Goal: Transaction & Acquisition: Register for event/course

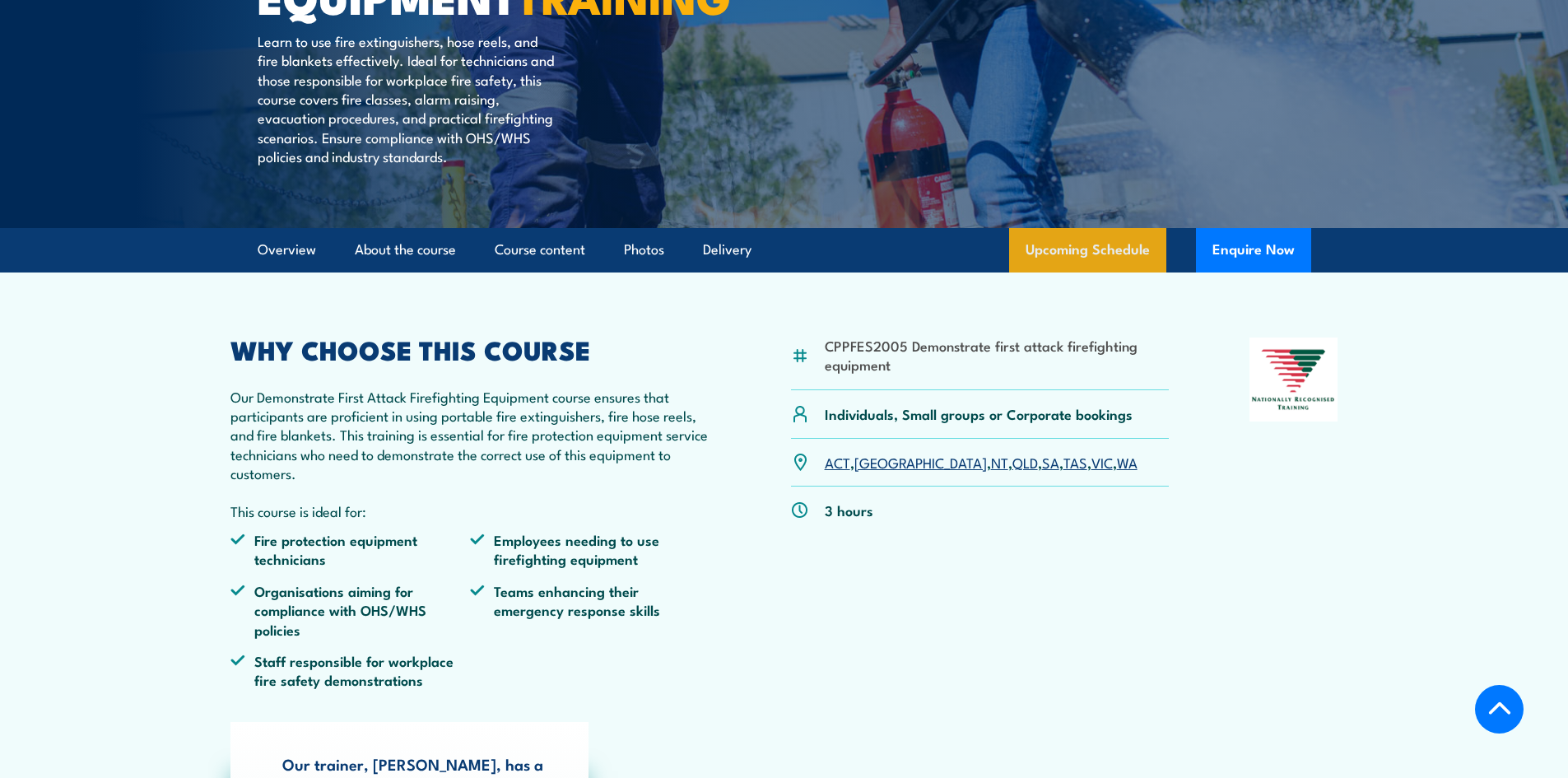
scroll to position [330, 0]
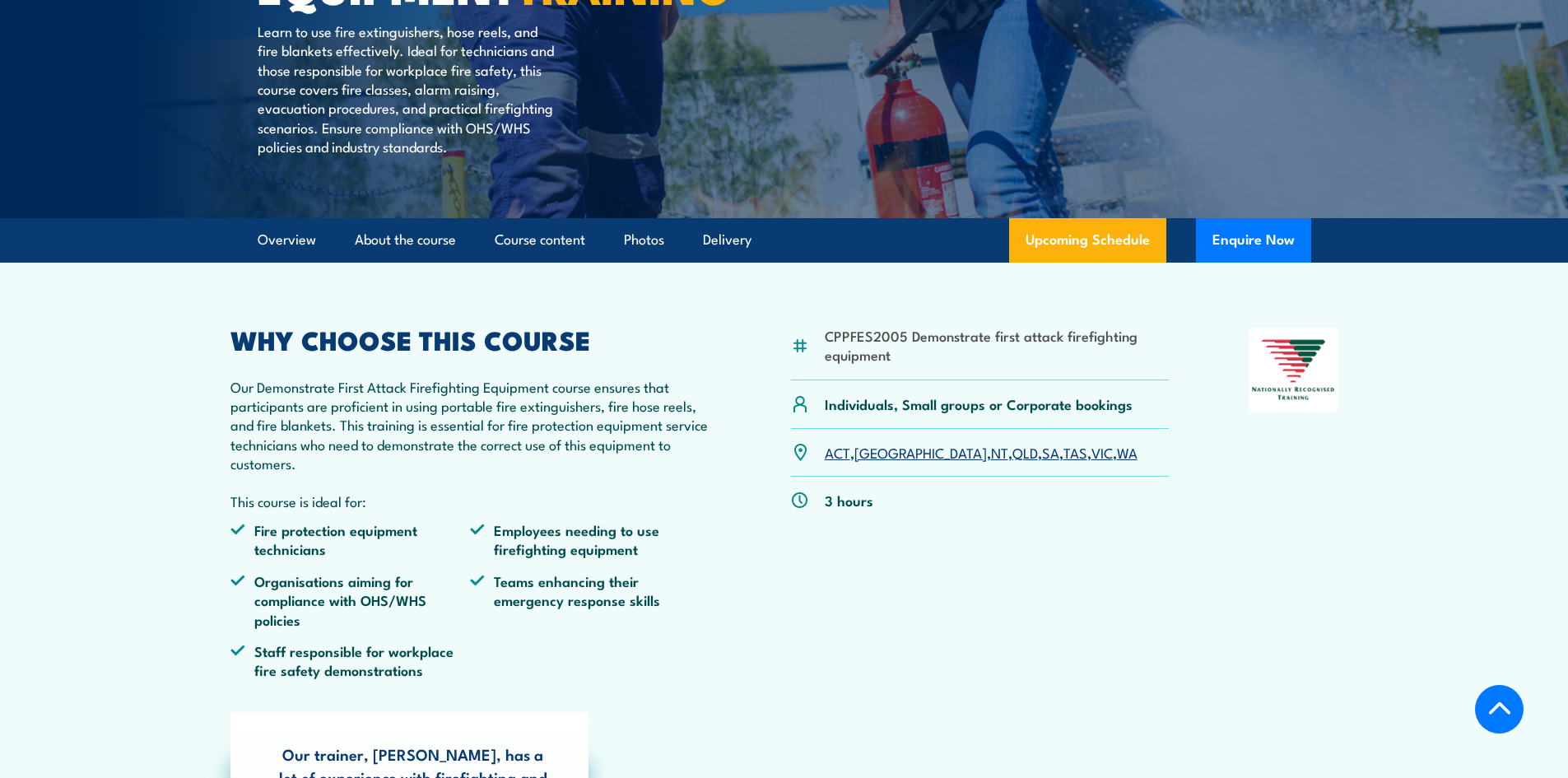
click at [1013, 462] on link "QLD" at bounding box center [1025, 452] width 25 height 19
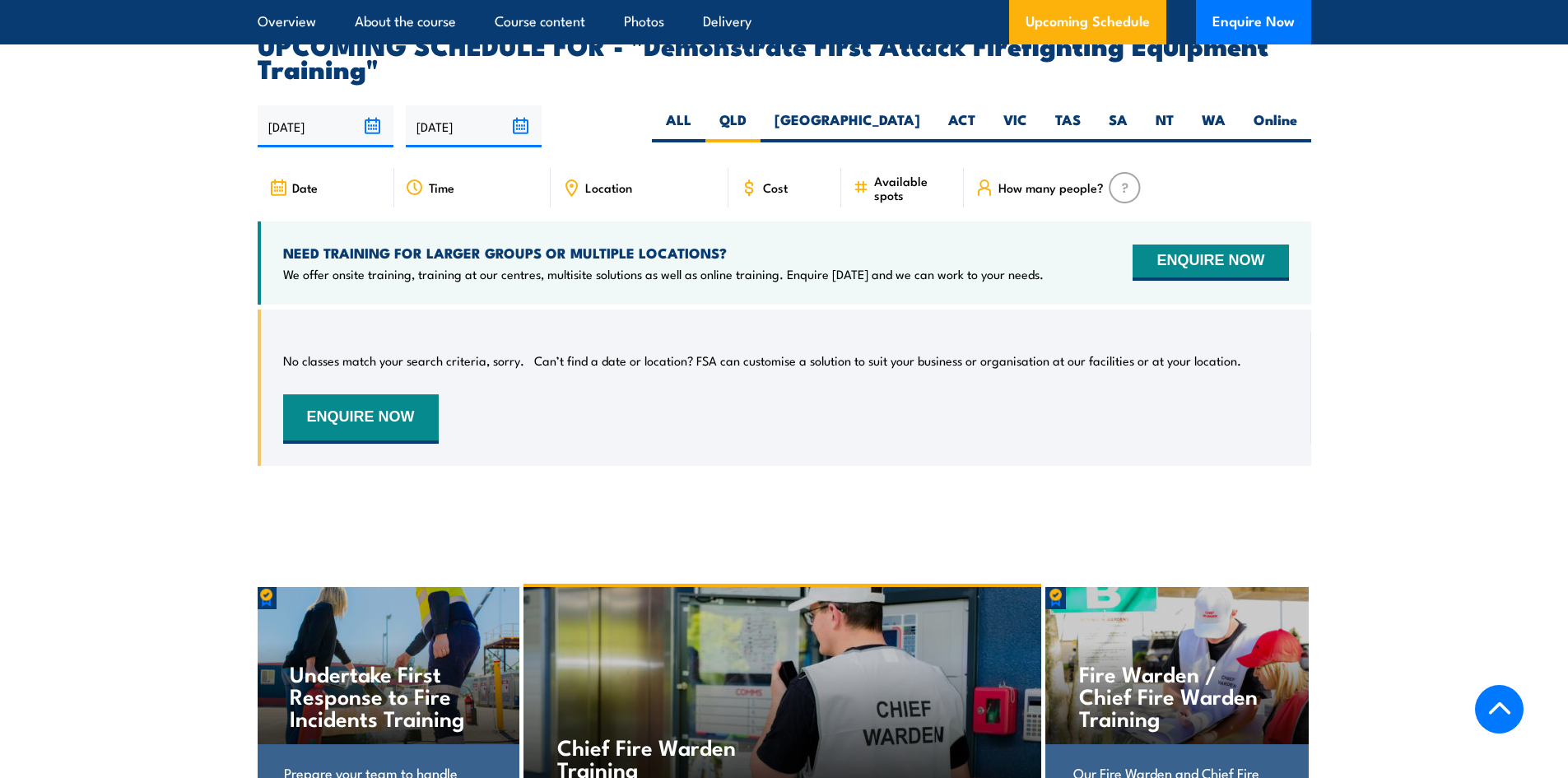
click at [613, 180] on span "Location" at bounding box center [609, 187] width 47 height 14
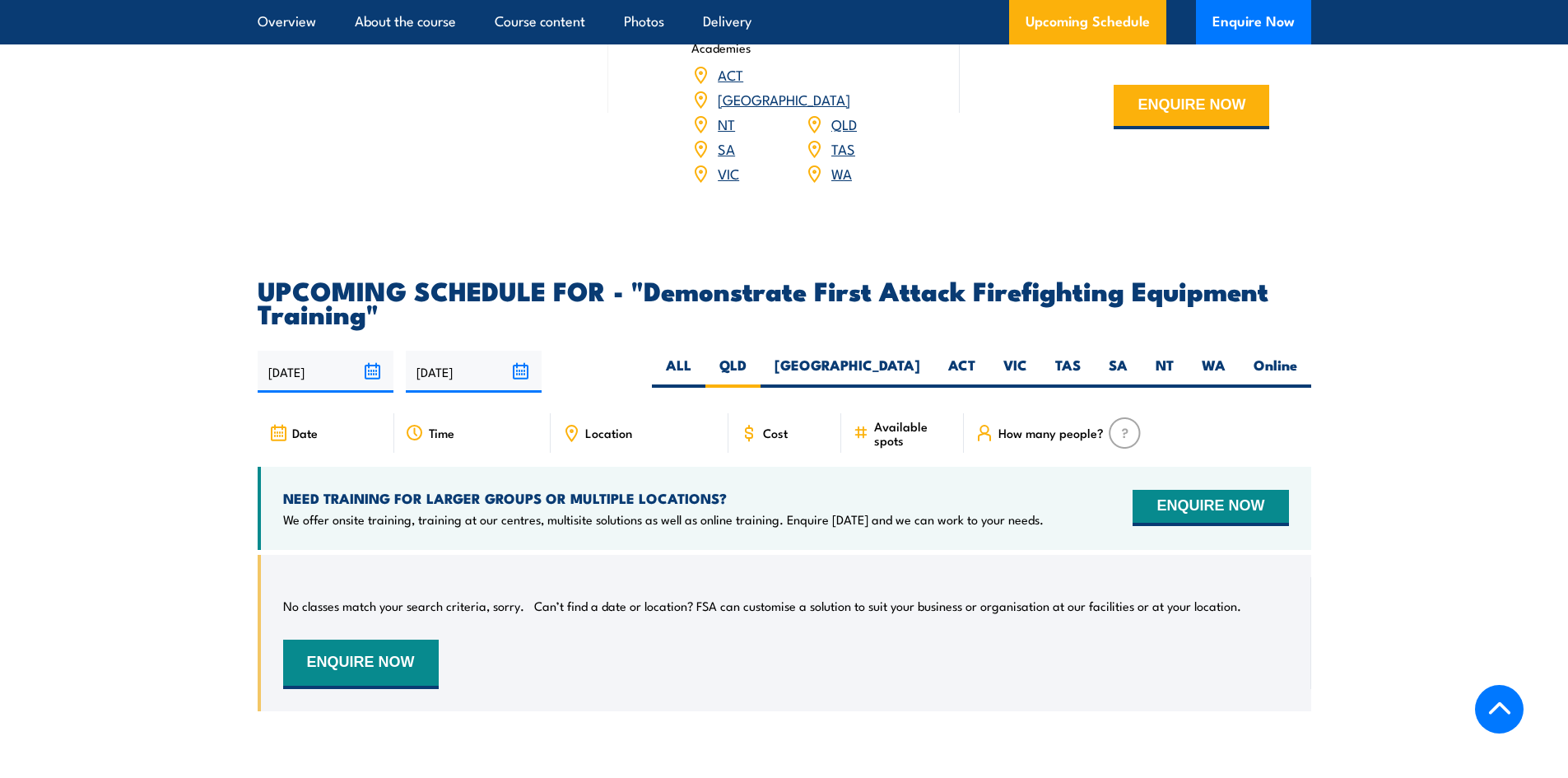
scroll to position [2740, 0]
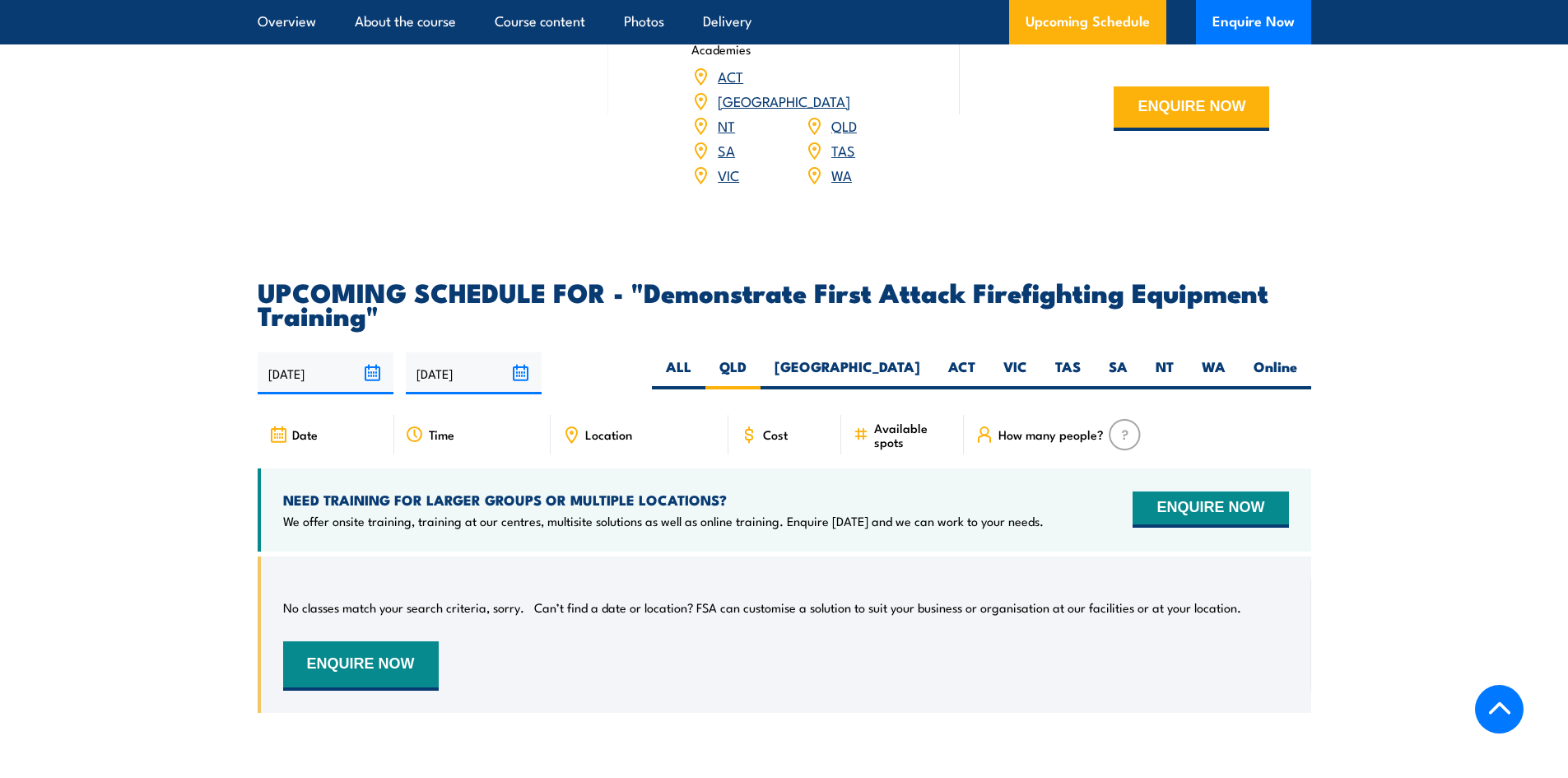
click at [569, 427] on icon at bounding box center [571, 434] width 11 height 15
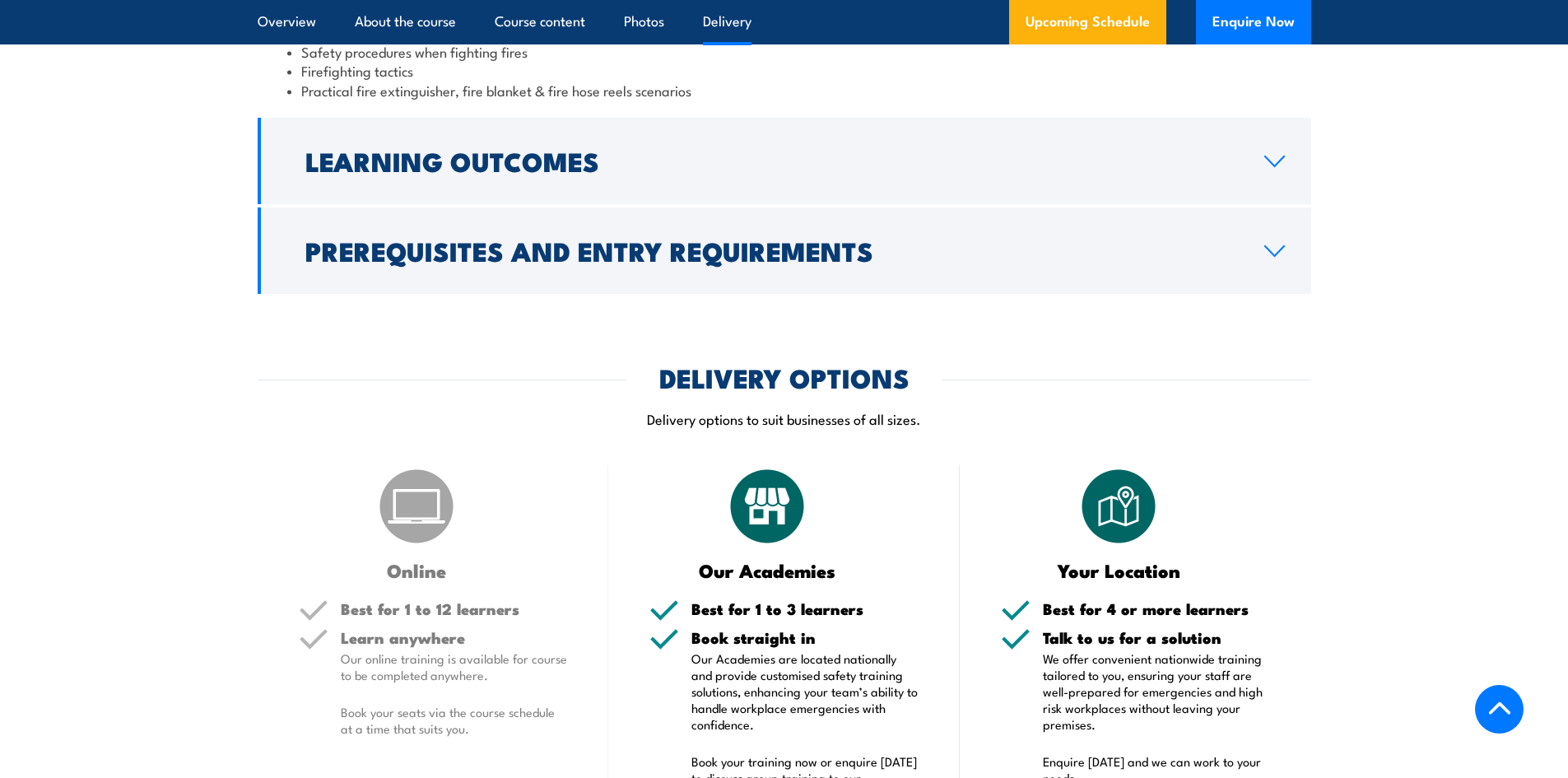
scroll to position [2245, 0]
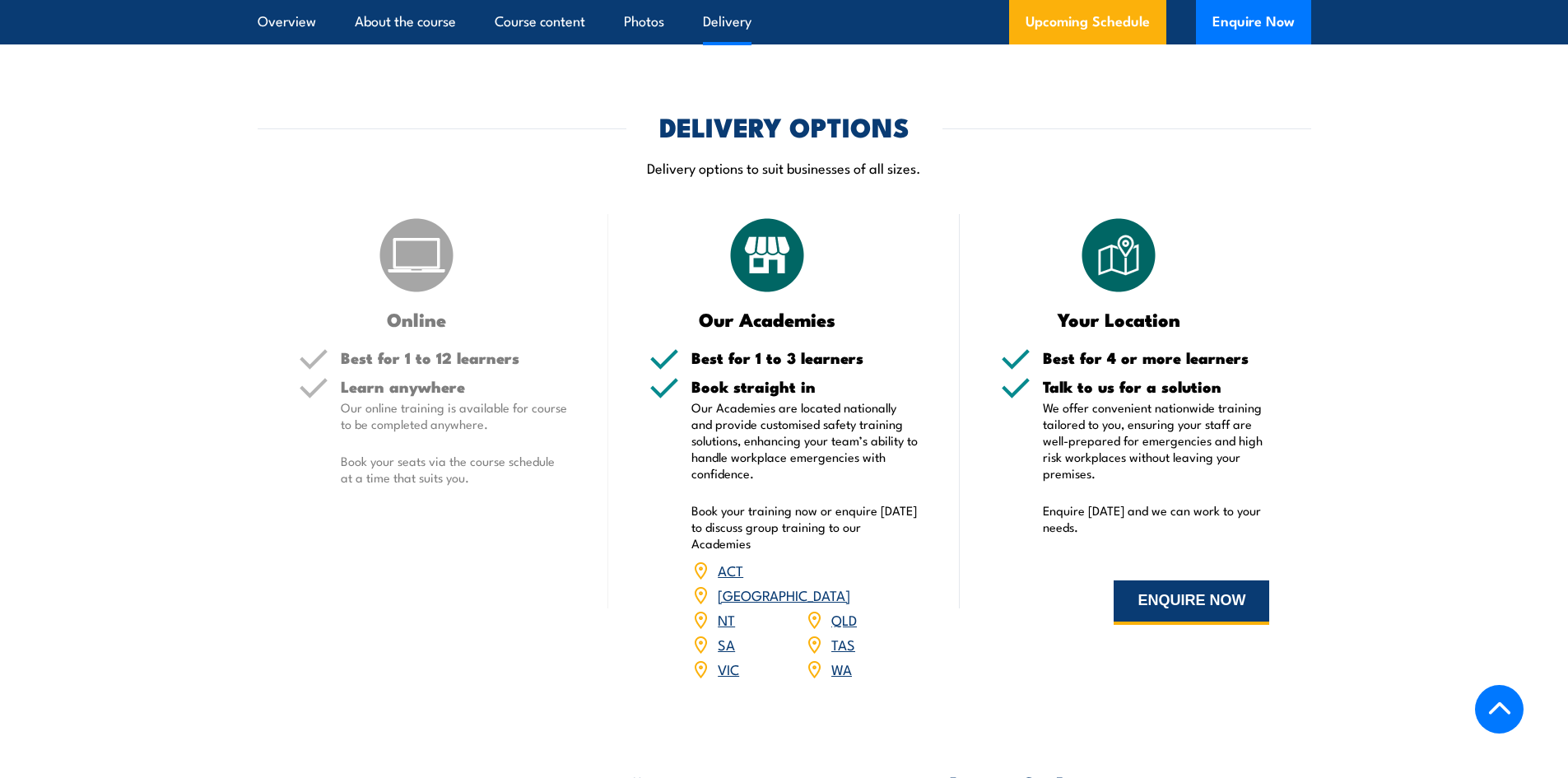
click at [1158, 581] on button "ENQUIRE NOW" at bounding box center [1192, 603] width 156 height 45
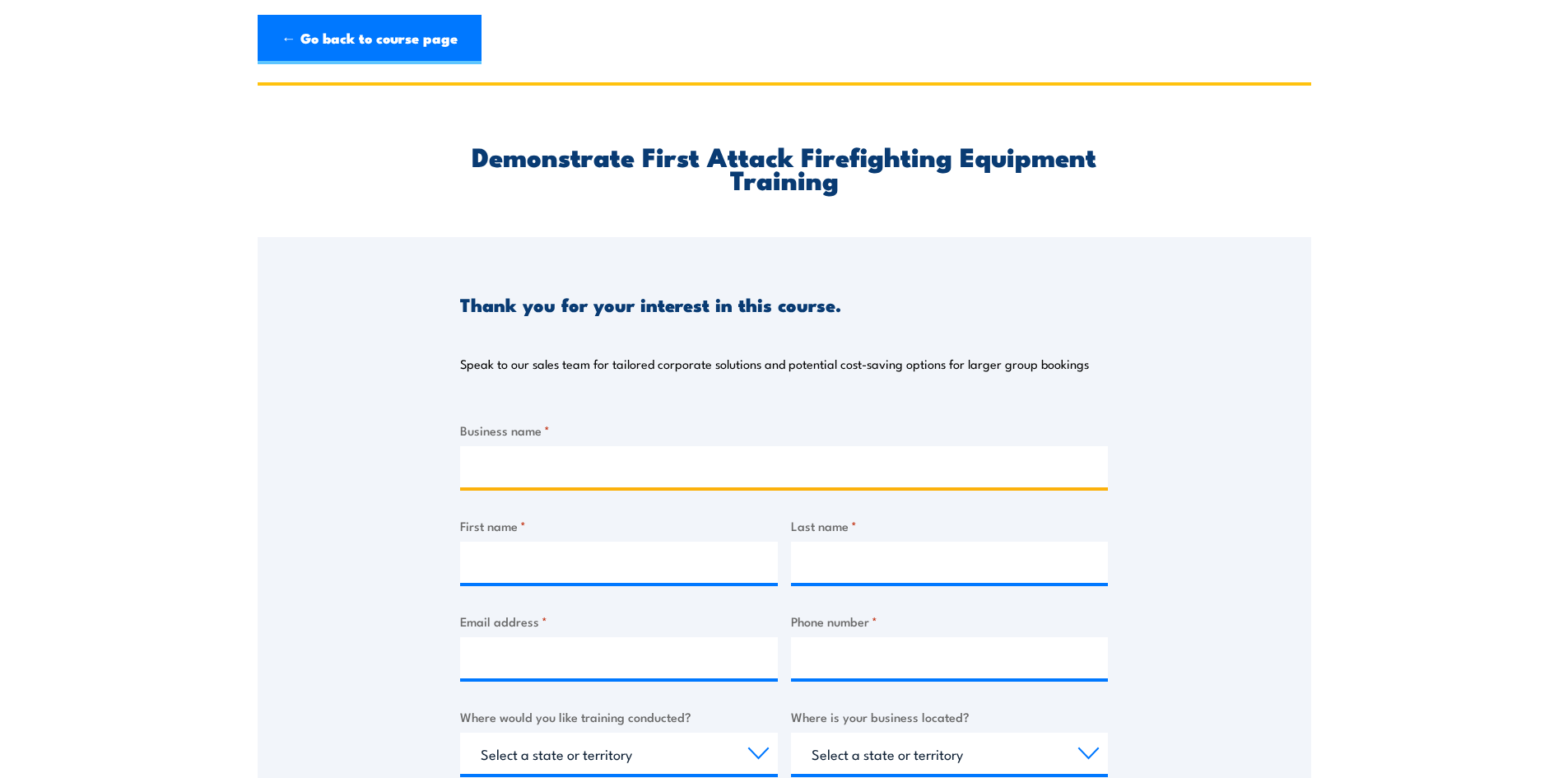
click at [778, 459] on input "Business name *" at bounding box center [784, 467] width 648 height 41
type input "High Grade Mechanical"
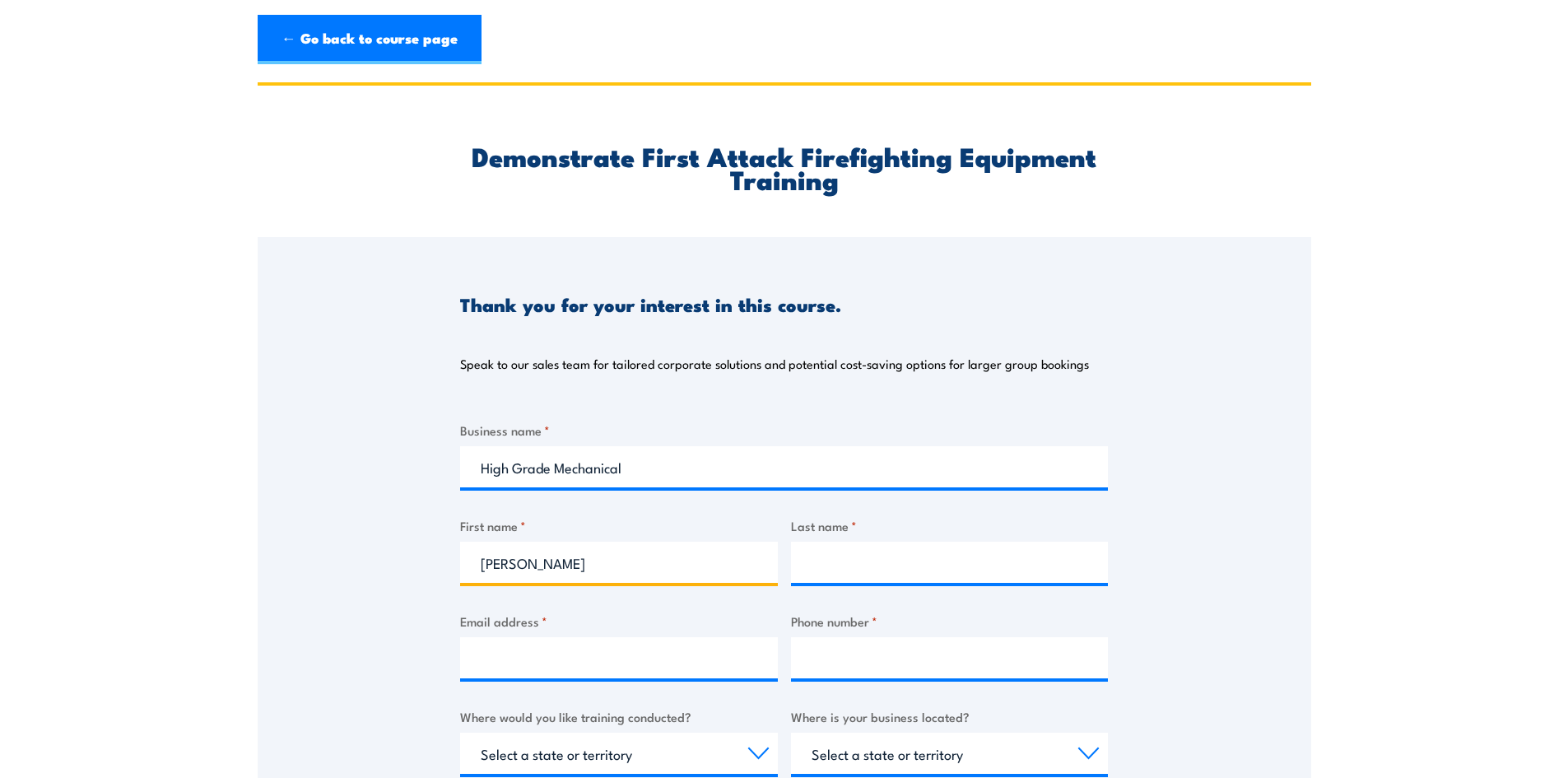
type input "Kristen"
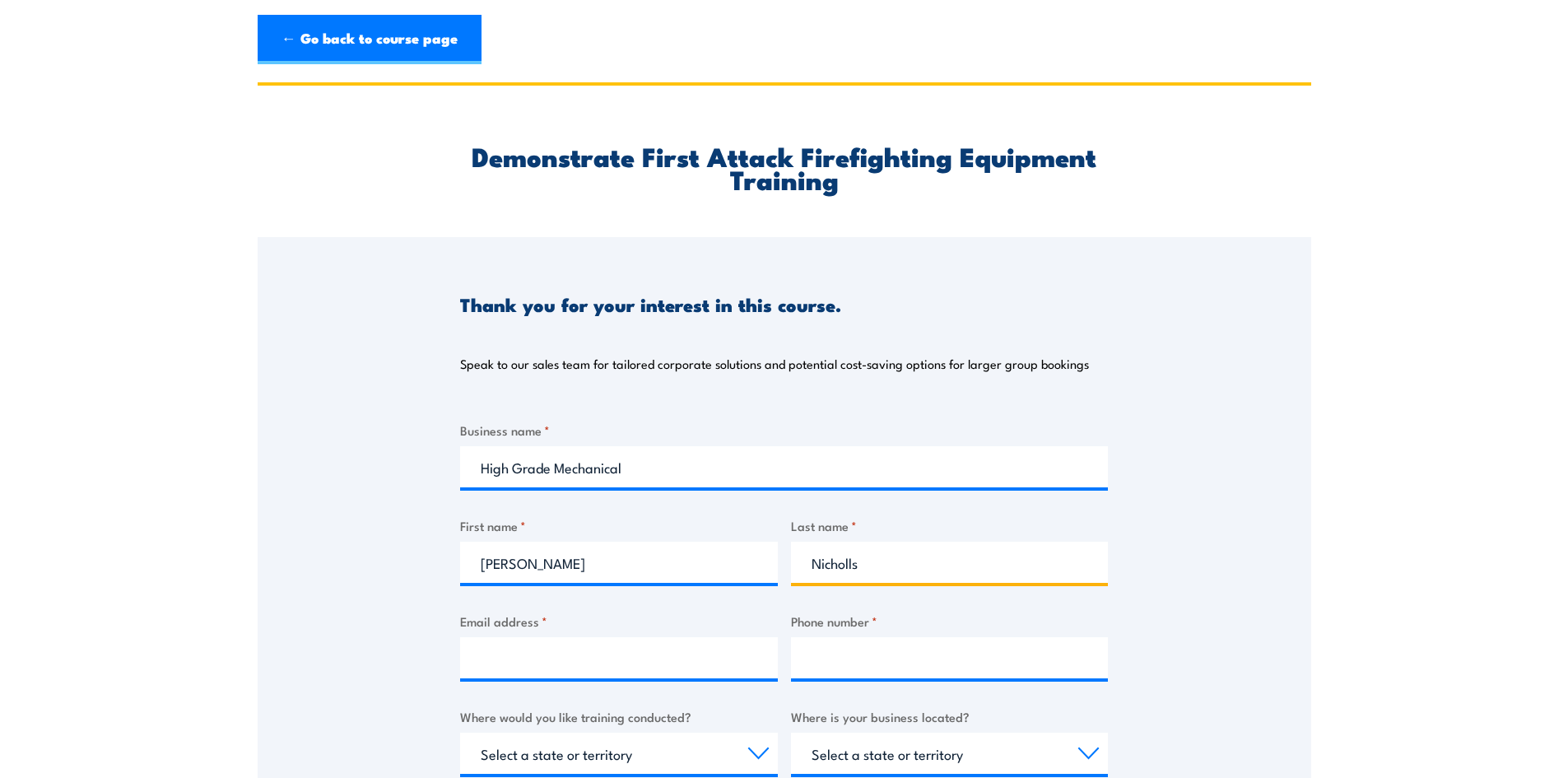
type input "Nicholls"
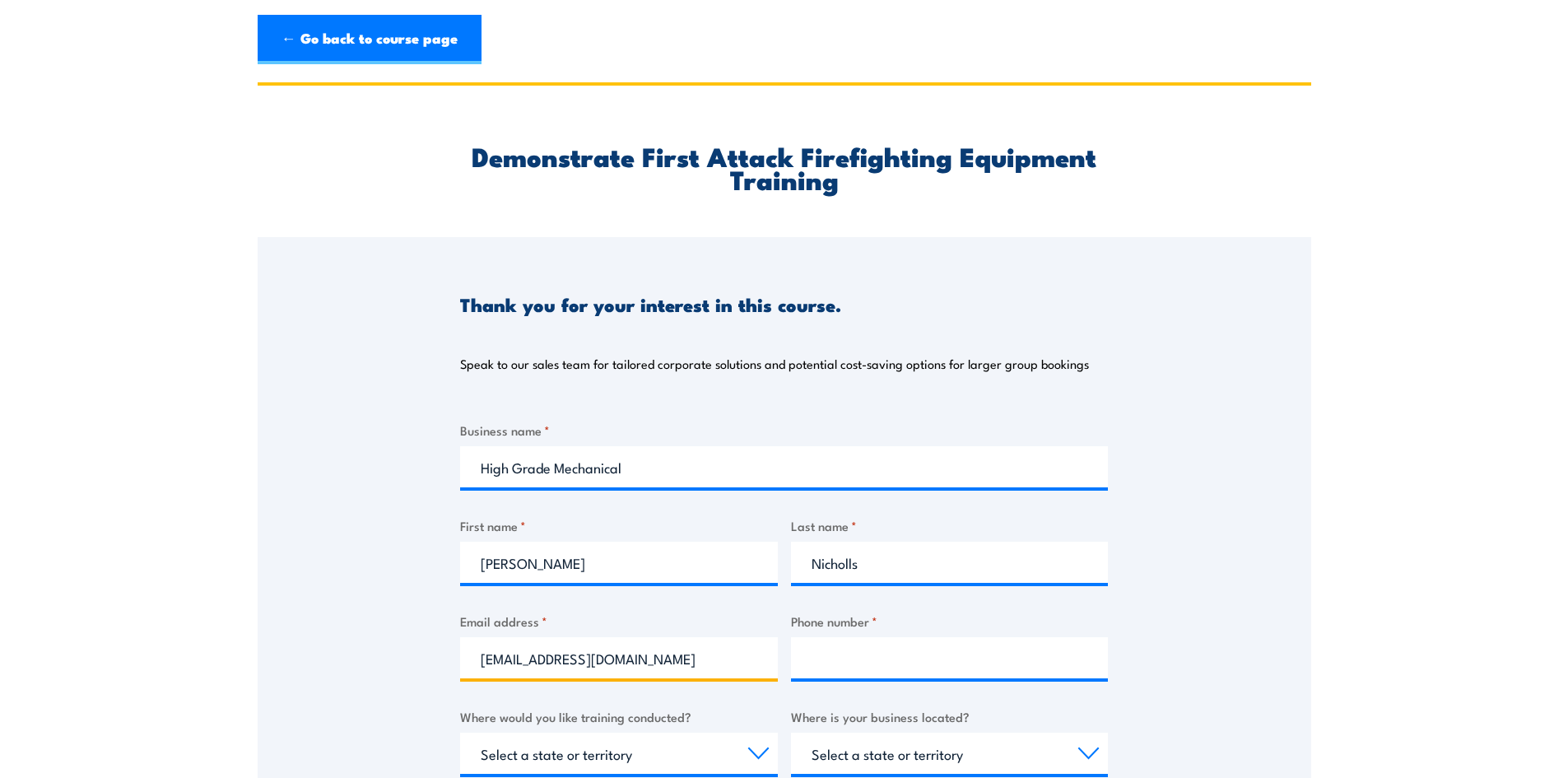
type input "mobilisation@hgmechanical.com.au"
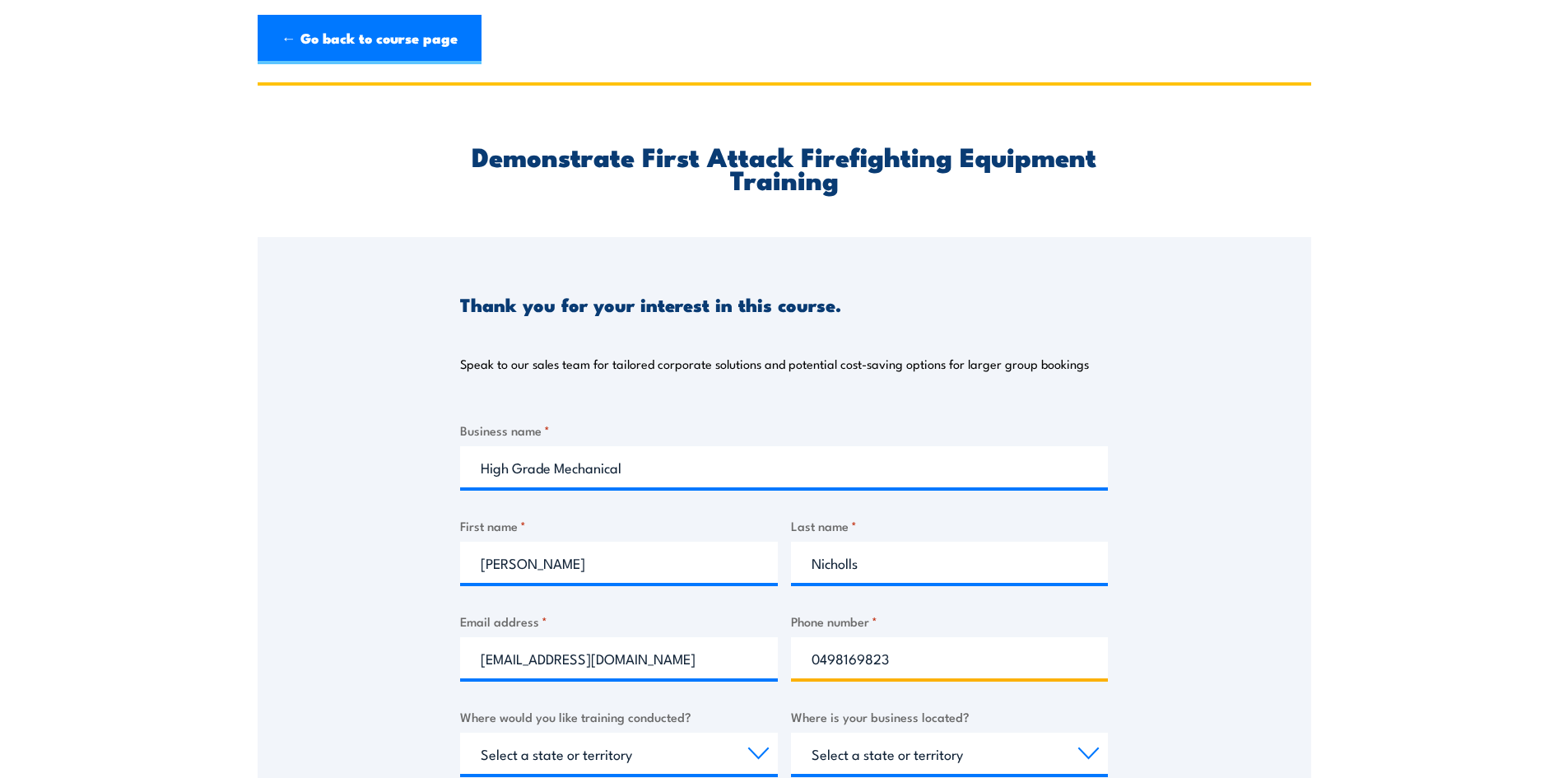
type input "0498169823"
click at [257, 237] on input "SEND ENQUIRY" at bounding box center [309, 253] width 103 height 31
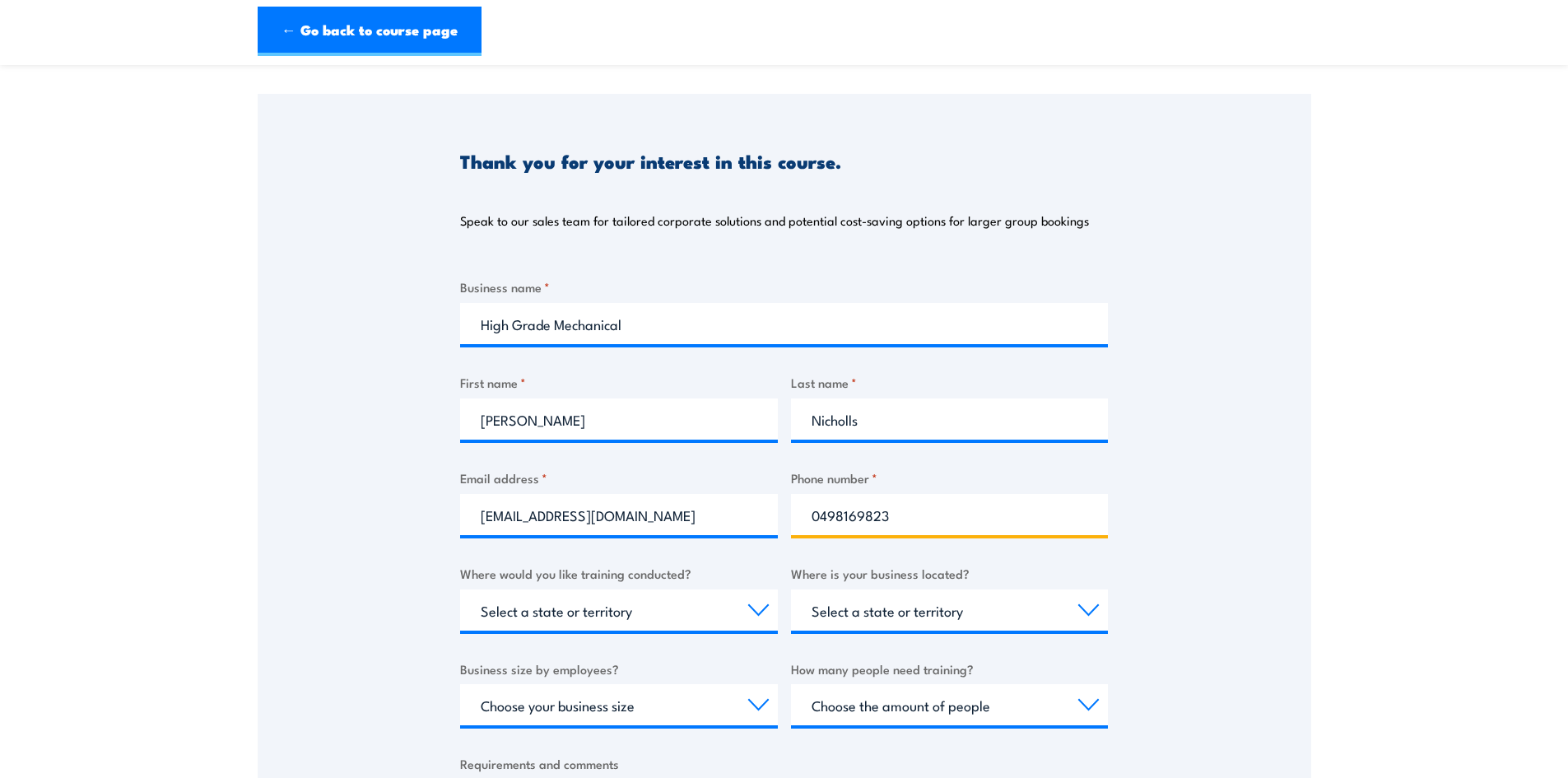
scroll to position [165, 0]
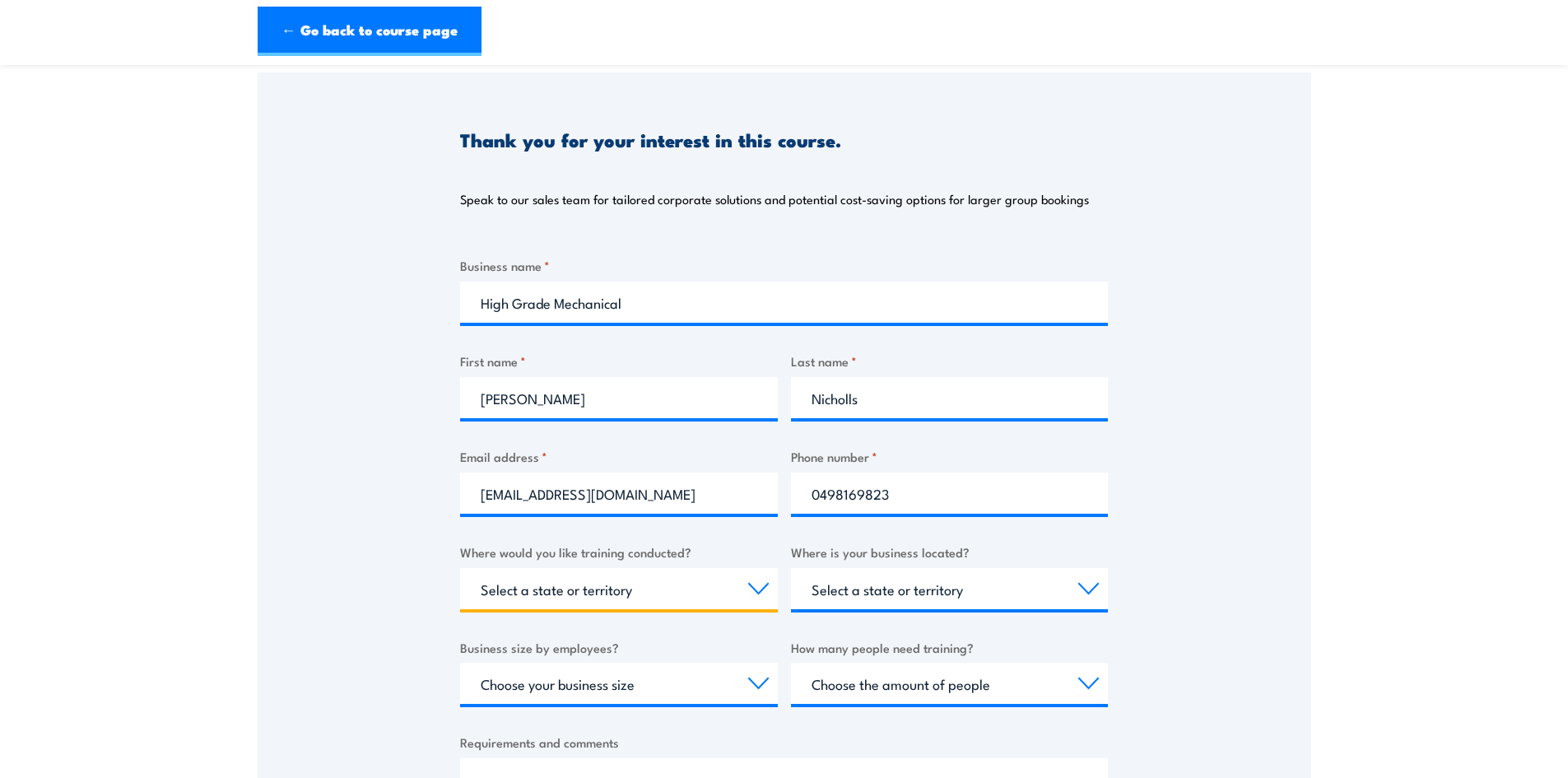
click at [661, 595] on select "Select a state or territory Nationally - multiple locations QLD NSW VIC SA ACT …" at bounding box center [619, 589] width 318 height 41
click at [726, 582] on select "Select a state or territory Nationally - multiple locations QLD NSW VIC SA ACT …" at bounding box center [619, 589] width 318 height 41
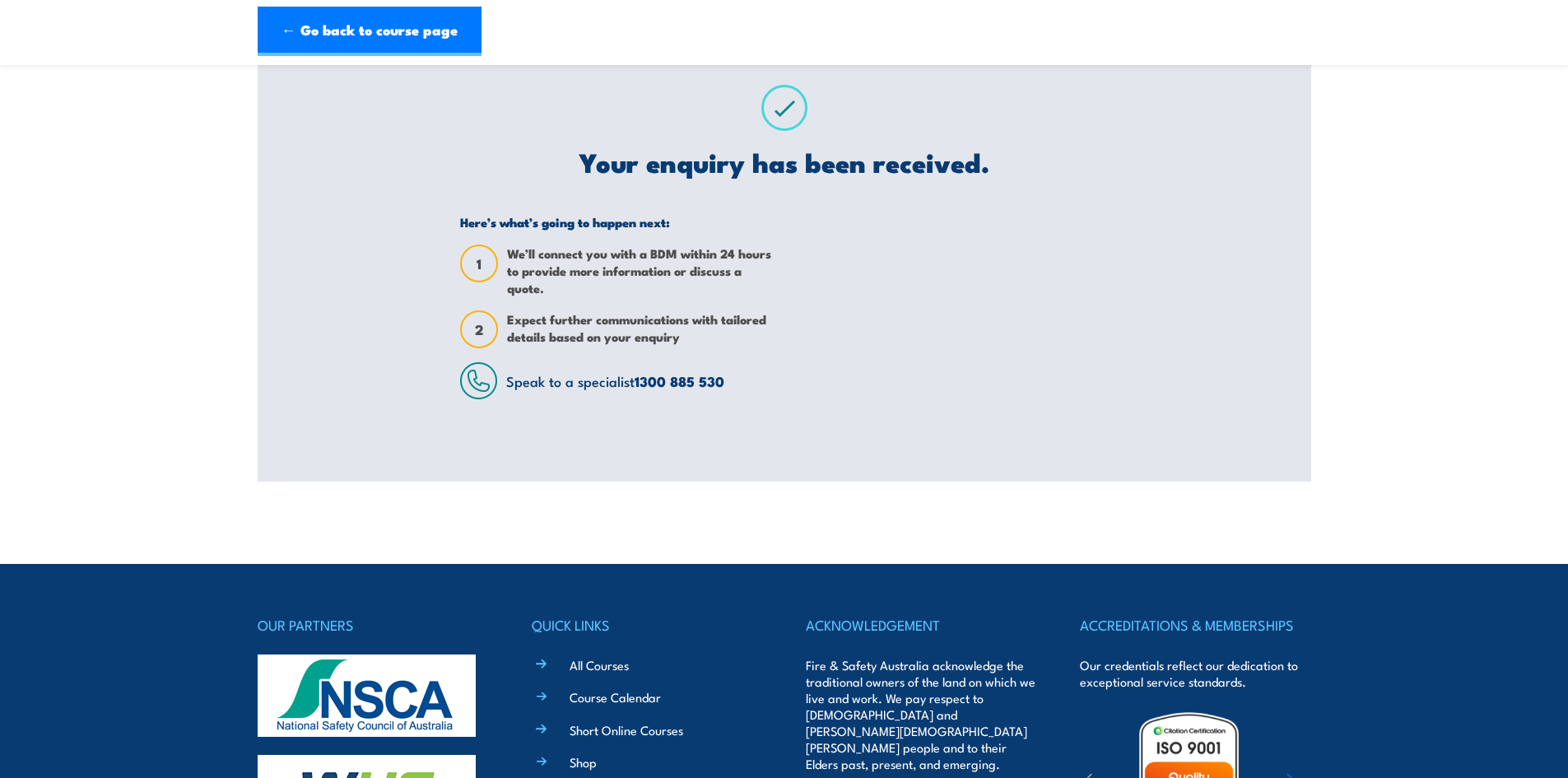
scroll to position [0, 0]
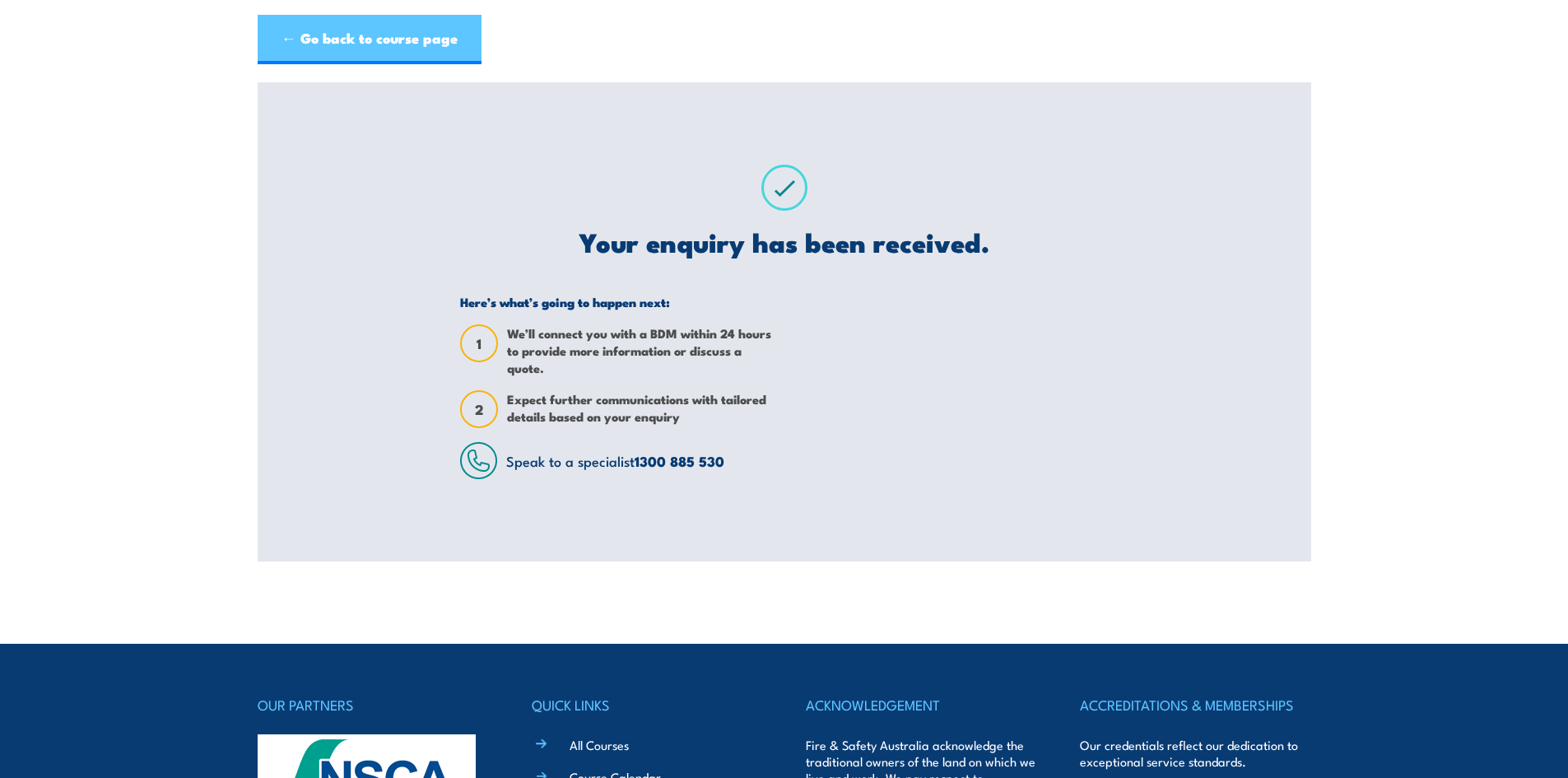
click at [267, 36] on link "← Go back to course page" at bounding box center [369, 39] width 224 height 50
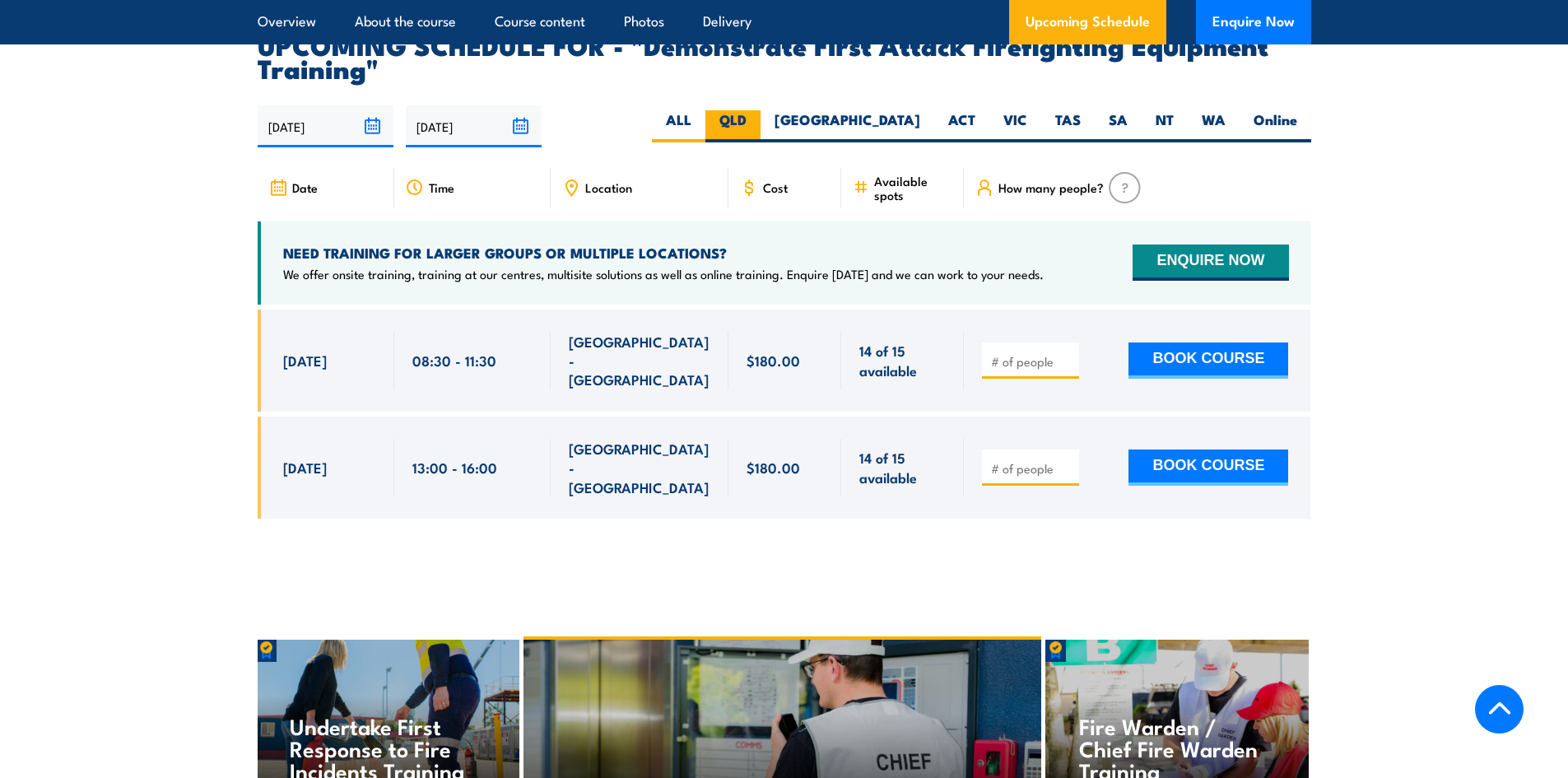
click at [761, 110] on label "QLD" at bounding box center [733, 126] width 56 height 32
click at [757, 110] on input "QLD" at bounding box center [751, 115] width 11 height 11
radio input "true"
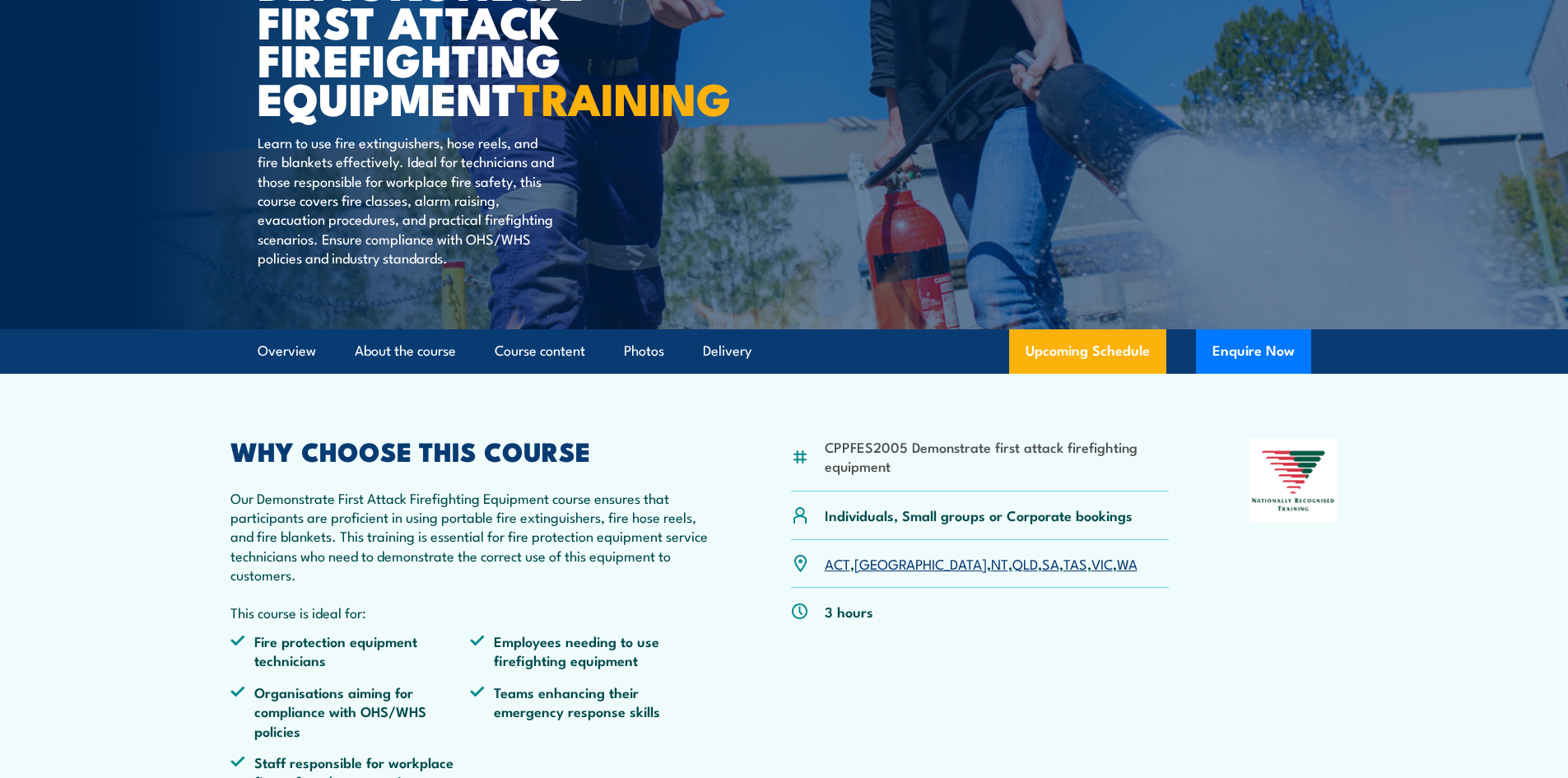
scroll to position [247, 0]
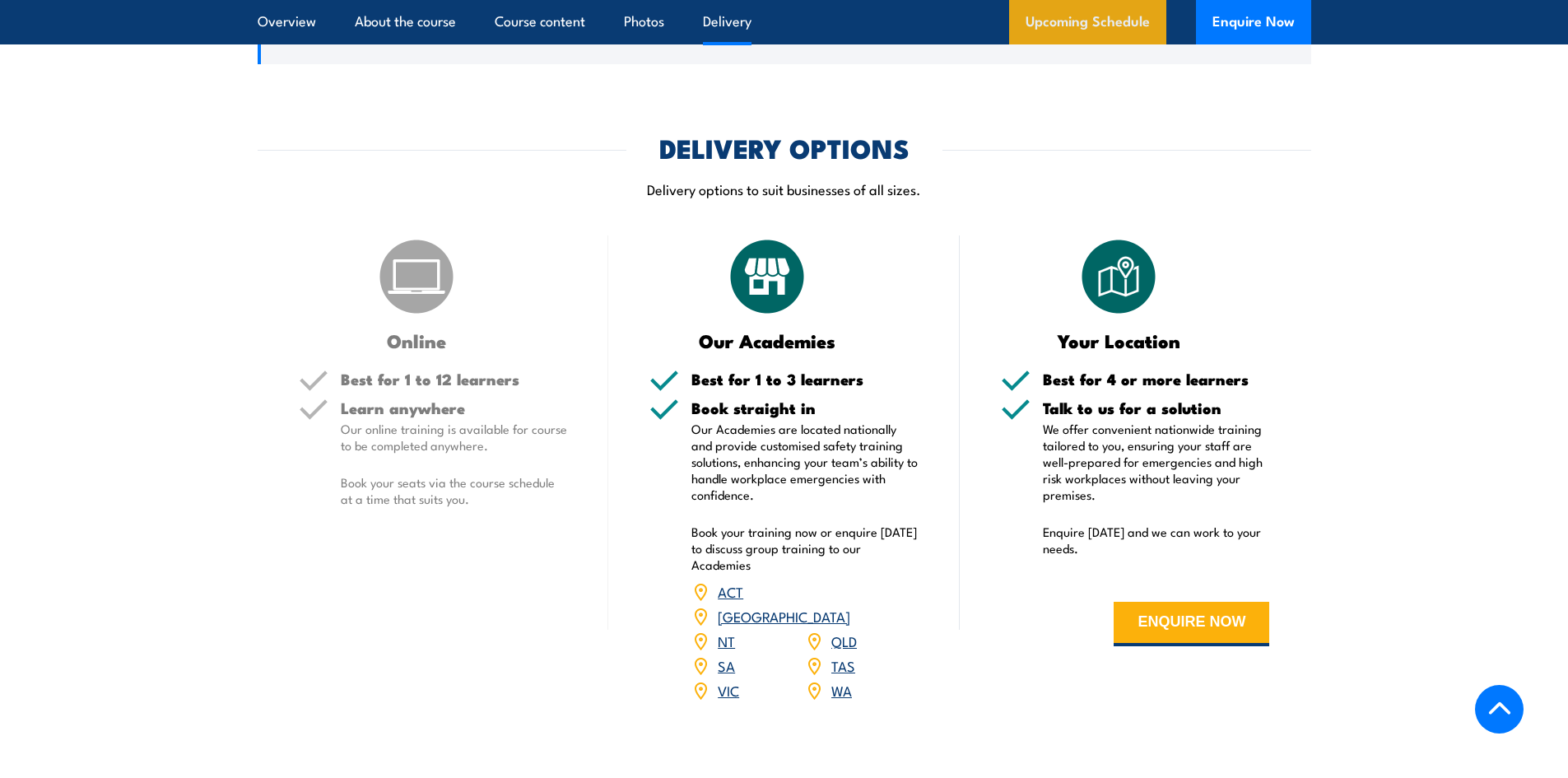
click at [1140, 41] on link "Upcoming Schedule" at bounding box center [1088, 22] width 157 height 45
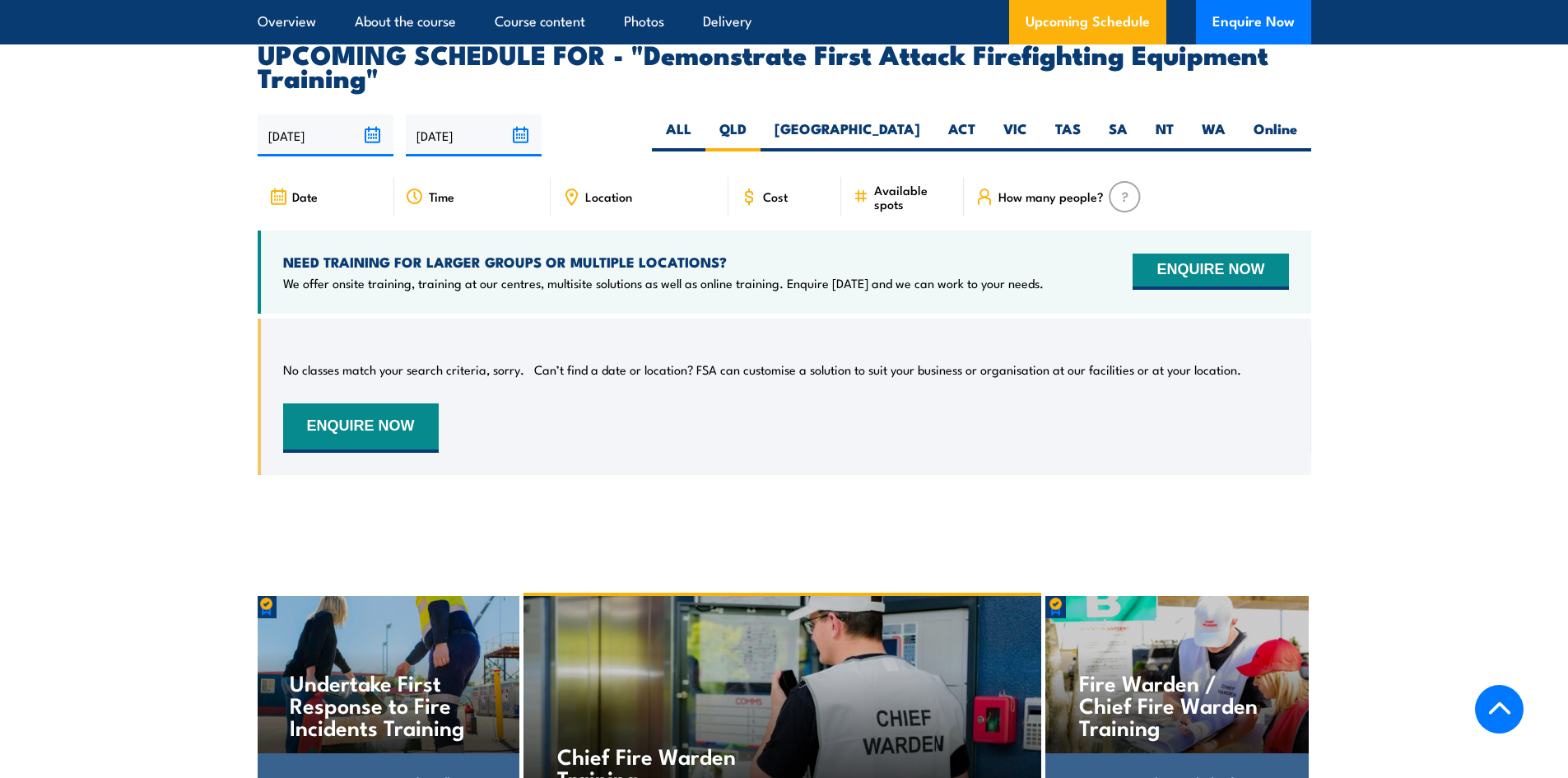
scroll to position [2986, 0]
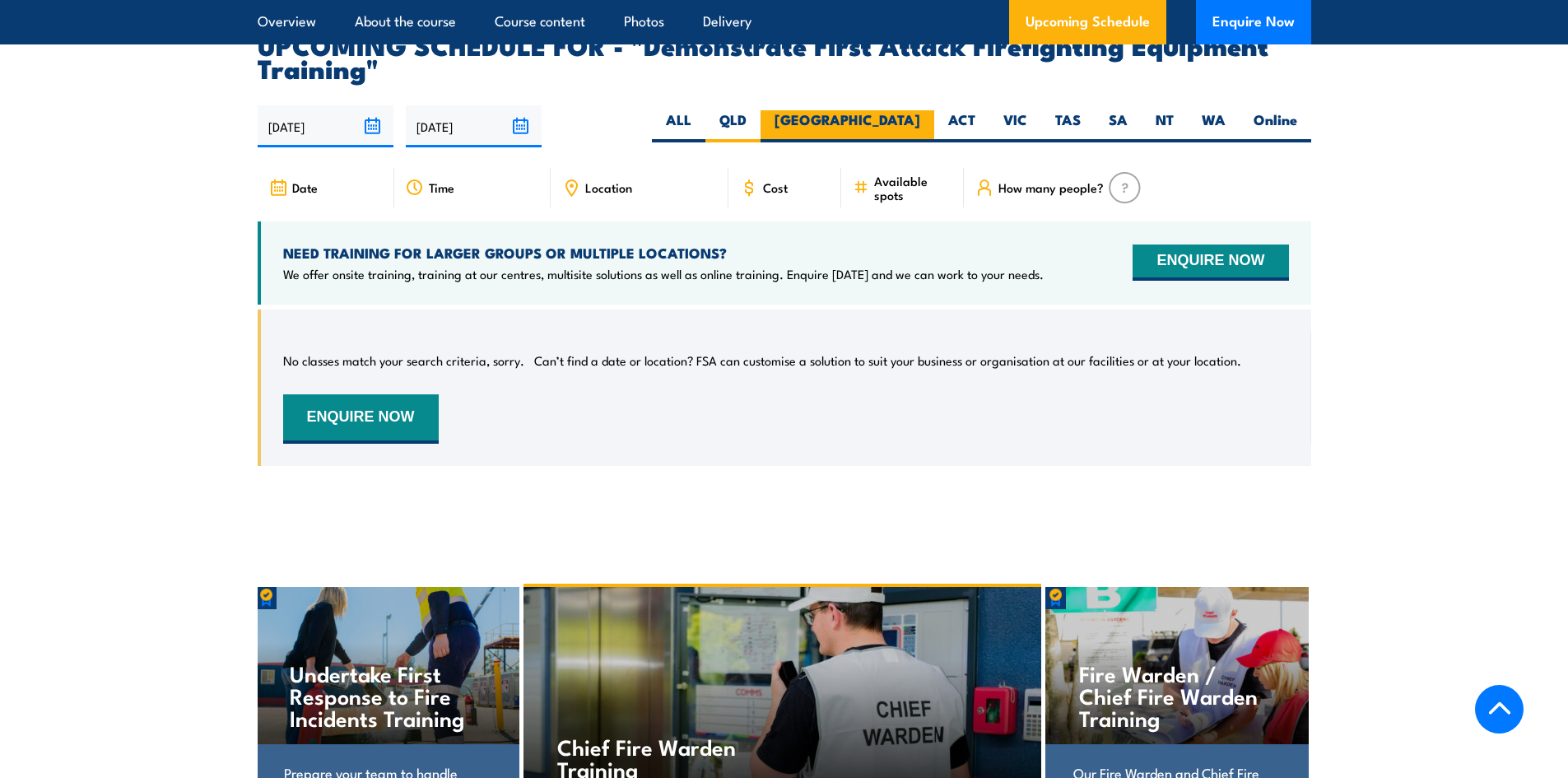
click at [903, 110] on label "[GEOGRAPHIC_DATA]" at bounding box center [848, 126] width 173 height 32
click at [920, 110] on input "[GEOGRAPHIC_DATA]" at bounding box center [925, 115] width 11 height 11
radio input "true"
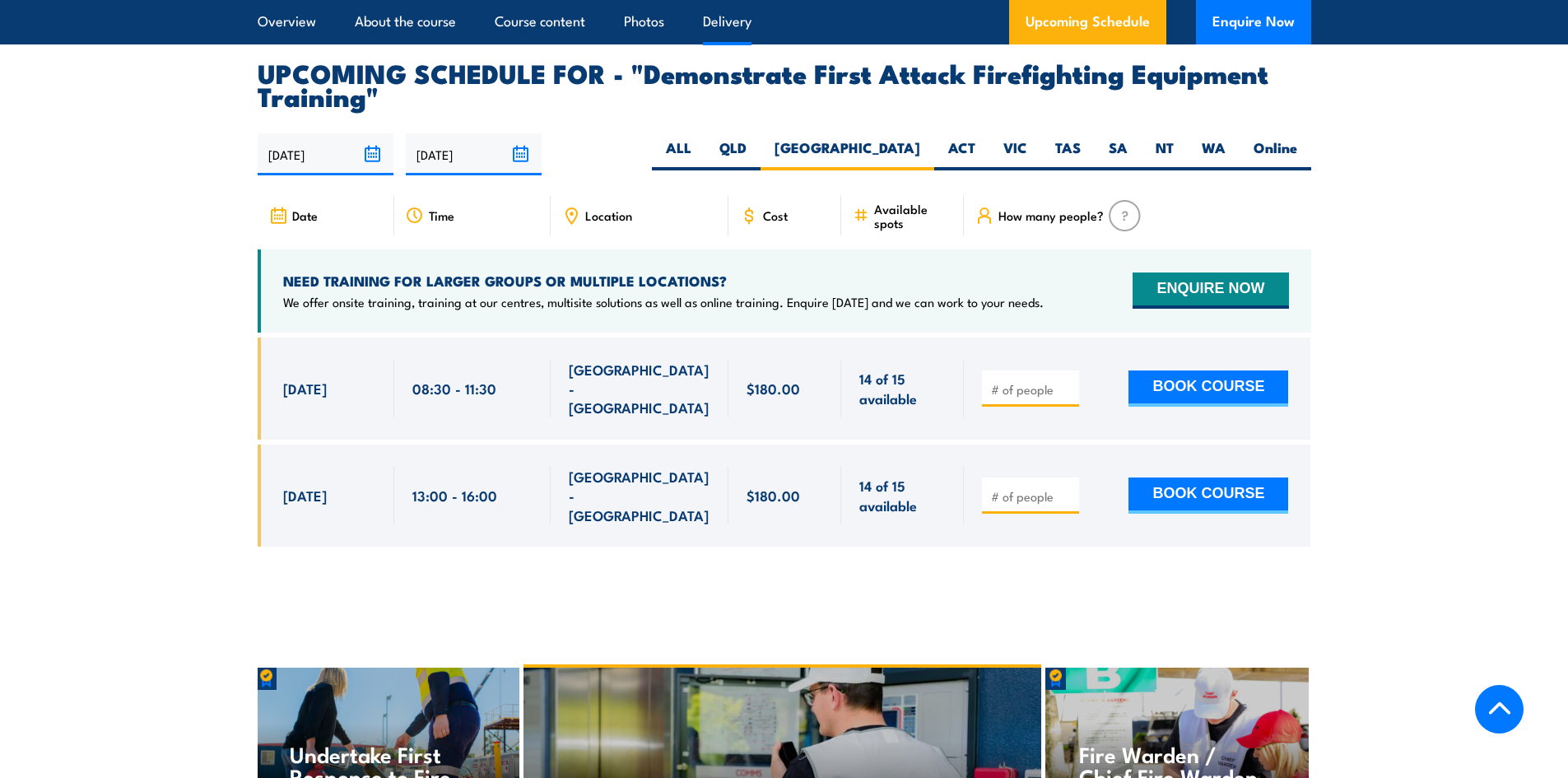
scroll to position [2986, 0]
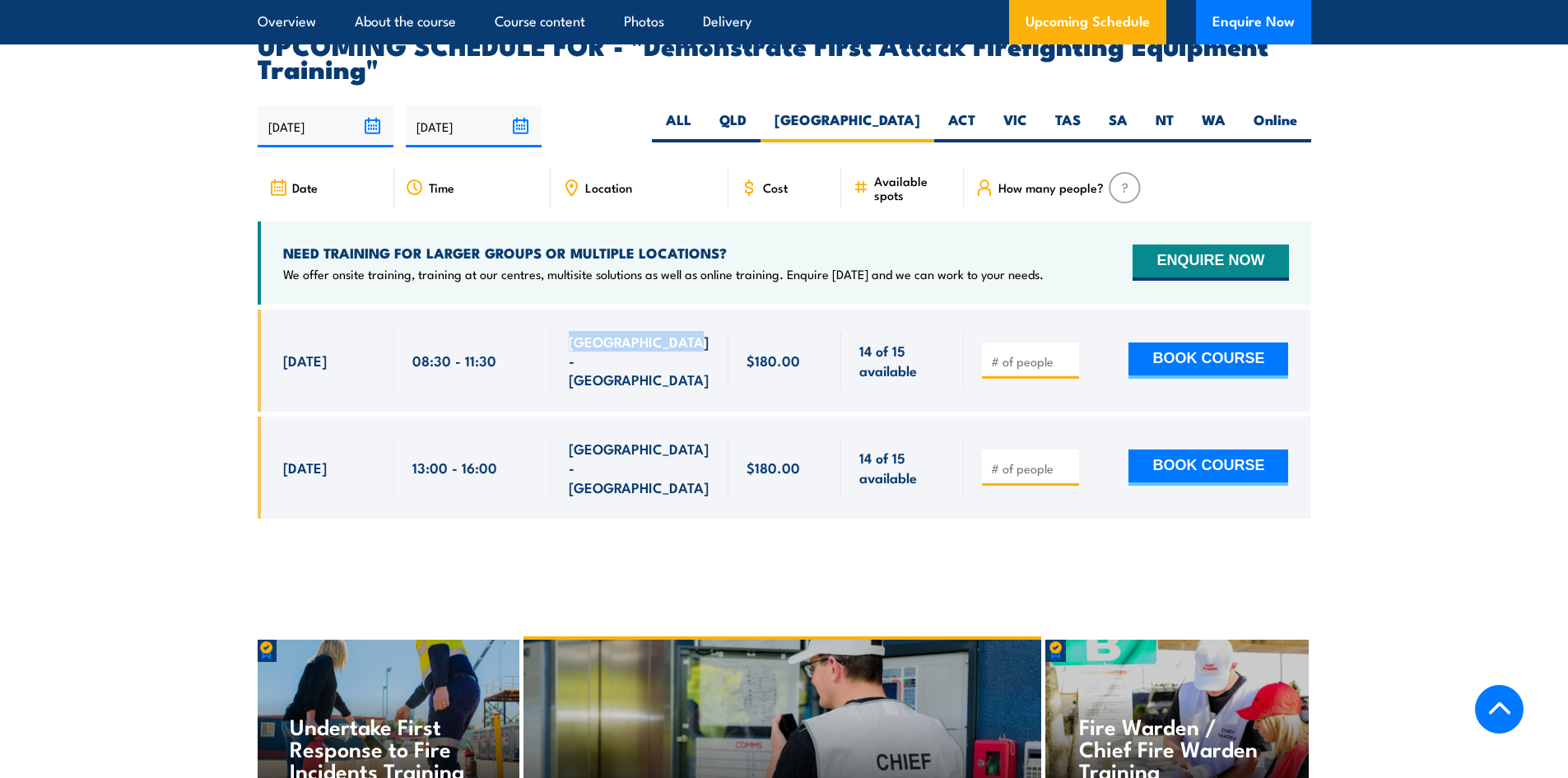
drag, startPoint x: 703, startPoint y: 322, endPoint x: 570, endPoint y: 317, distance: 133.1
click at [570, 331] on div "[GEOGRAPHIC_DATA] - [GEOGRAPHIC_DATA]" at bounding box center [639, 360] width 141 height 58
copy span "[GEOGRAPHIC_DATA] - [GEOGRAPHIC_DATA]"
